Goal: Entertainment & Leisure: Consume media (video, audio)

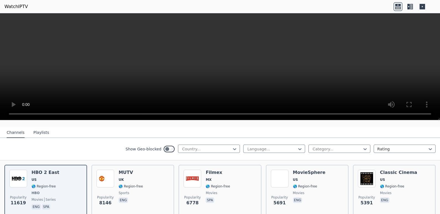
scroll to position [55, 0]
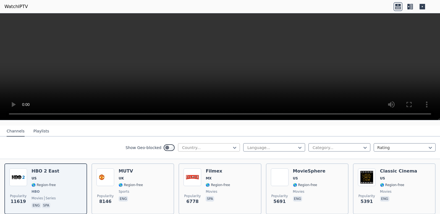
click at [235, 144] on div "Country..." at bounding box center [209, 147] width 62 height 8
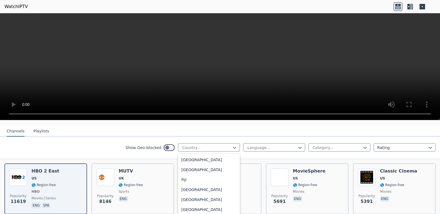
scroll to position [615, 0]
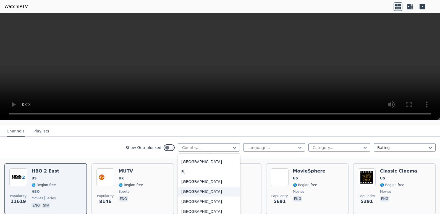
click at [184, 193] on div "[GEOGRAPHIC_DATA]" at bounding box center [209, 192] width 62 height 10
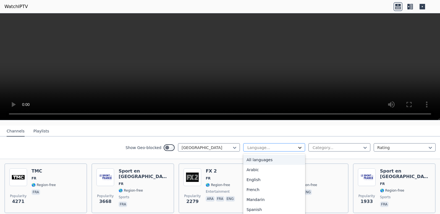
click at [297, 145] on icon at bounding box center [300, 148] width 6 height 6
click at [259, 186] on div "French" at bounding box center [274, 190] width 62 height 10
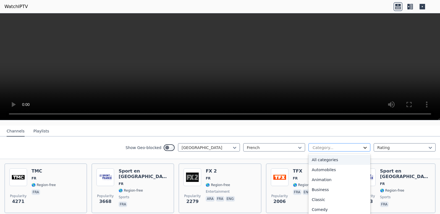
click at [363, 145] on icon at bounding box center [366, 148] width 6 height 6
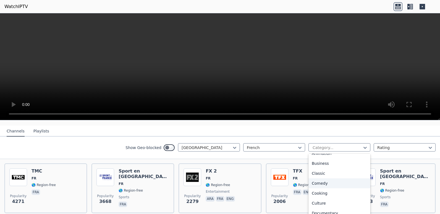
scroll to position [33, 0]
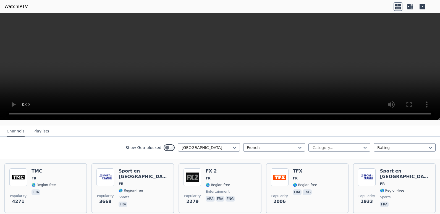
click at [73, 138] on div "Show Geo-blocked France French Category... Rating" at bounding box center [220, 148] width 440 height 22
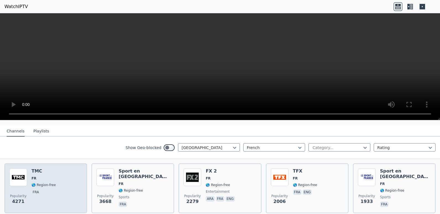
click at [69, 182] on div "Popularity 4271 TMC FR 🌎 Region-free fra" at bounding box center [45, 188] width 73 height 40
click at [74, 187] on div "Popularity 4271 TMC FR 🌎 Region-free fra" at bounding box center [45, 188] width 73 height 40
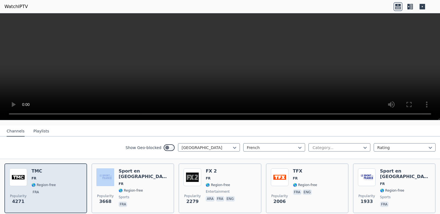
click at [74, 187] on div "Popularity 4271 TMC FR 🌎 Region-free fra" at bounding box center [45, 188] width 73 height 40
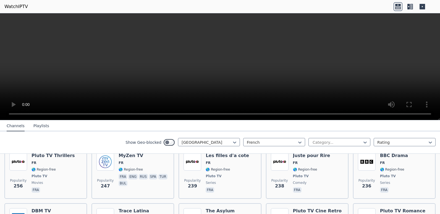
scroll to position [424, 0]
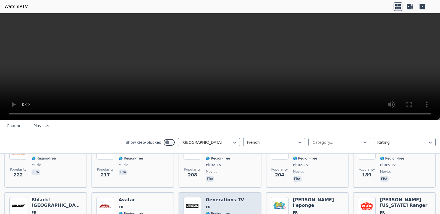
click at [212, 205] on span "FR" at bounding box center [225, 207] width 38 height 4
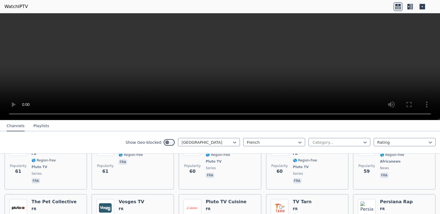
scroll to position [1805, 0]
